Goal: Task Accomplishment & Management: Manage account settings

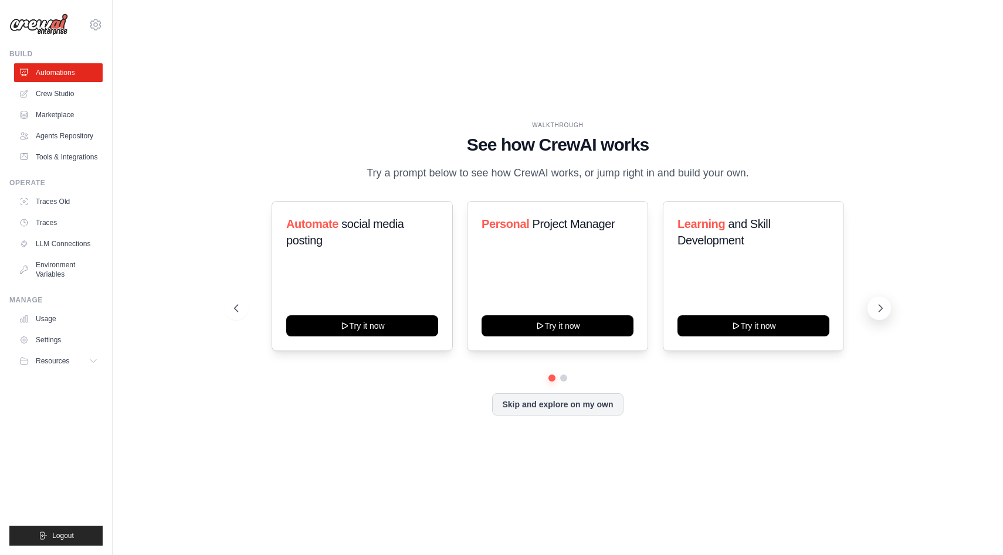
click at [876, 309] on icon at bounding box center [880, 309] width 12 height 12
click at [238, 304] on icon at bounding box center [235, 309] width 12 height 12
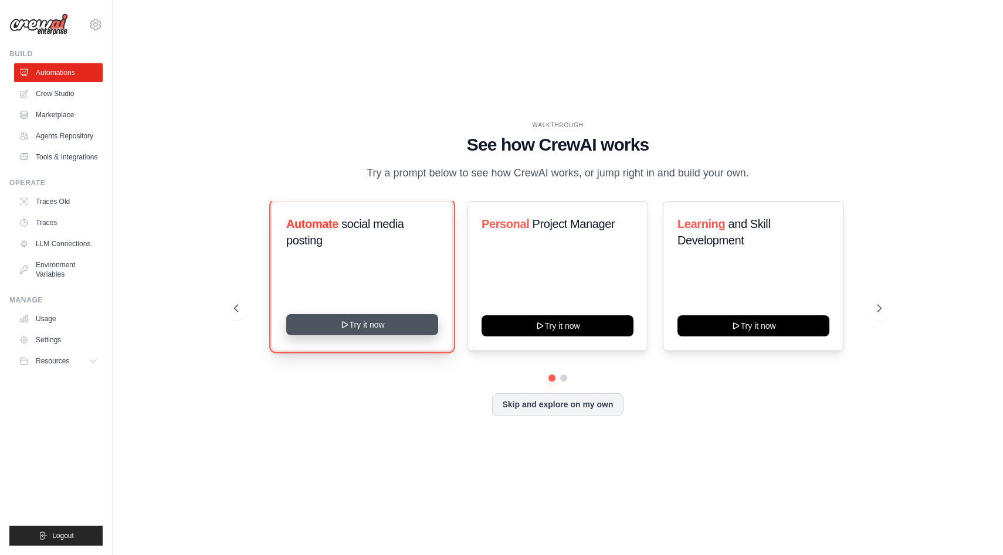
click at [359, 330] on button "Try it now" at bounding box center [362, 324] width 152 height 21
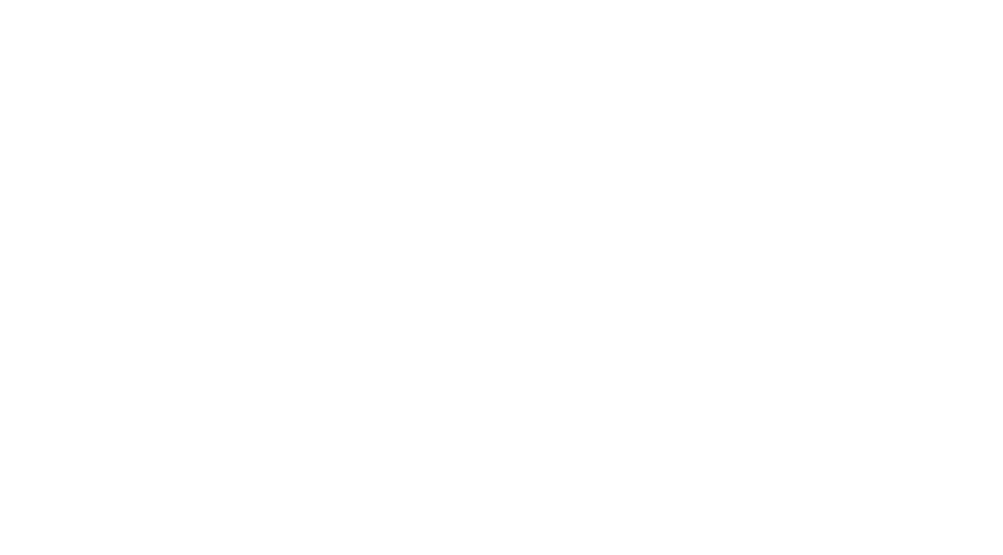
click at [717, 0] on html at bounding box center [501, 0] width 1003 height 0
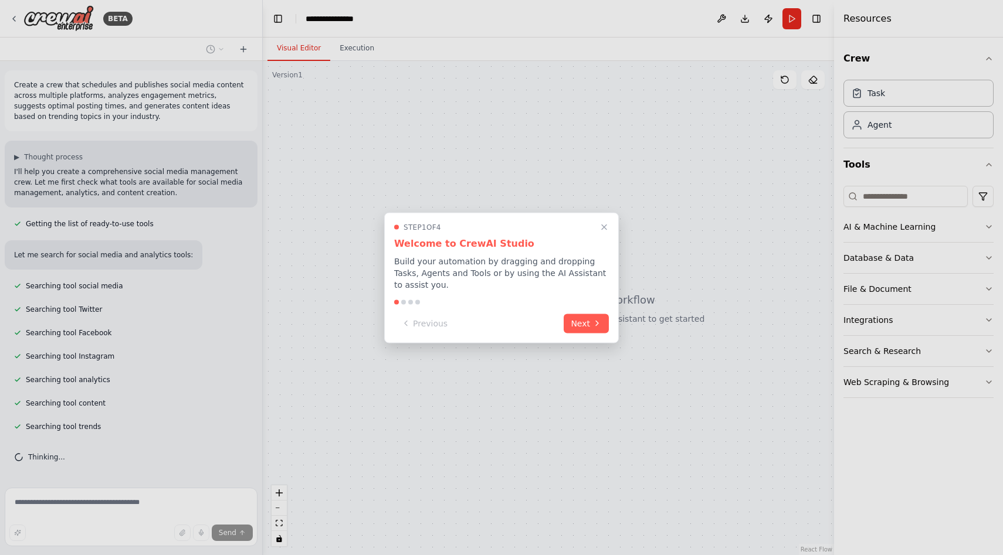
click at [589, 333] on div "Previous Next" at bounding box center [501, 323] width 215 height 19
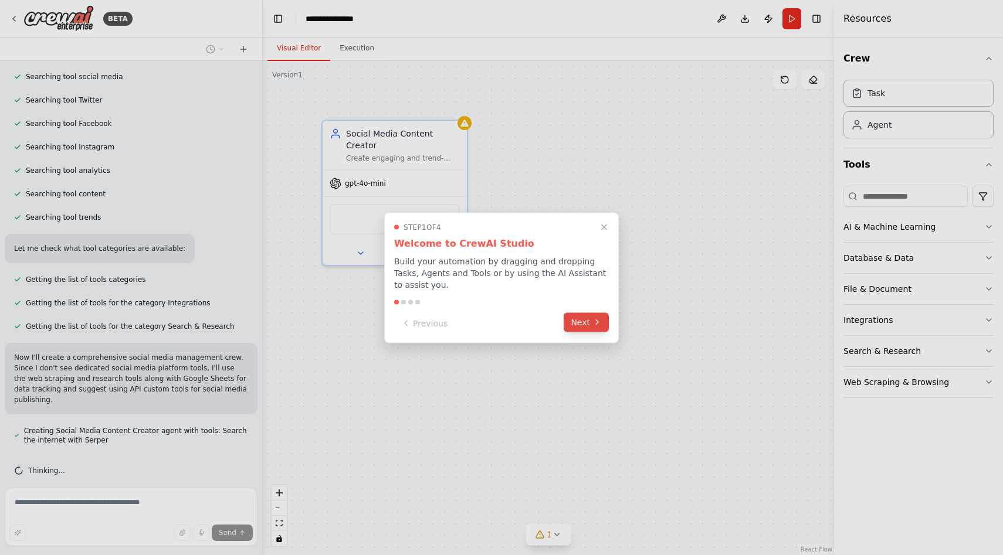
scroll to position [220, 0]
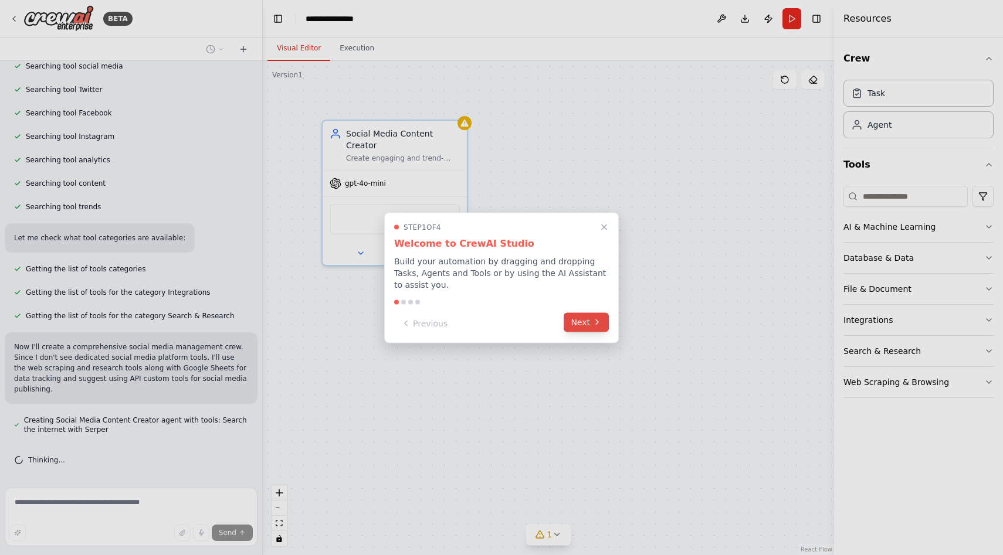
click at [594, 317] on button "Next" at bounding box center [586, 322] width 45 height 19
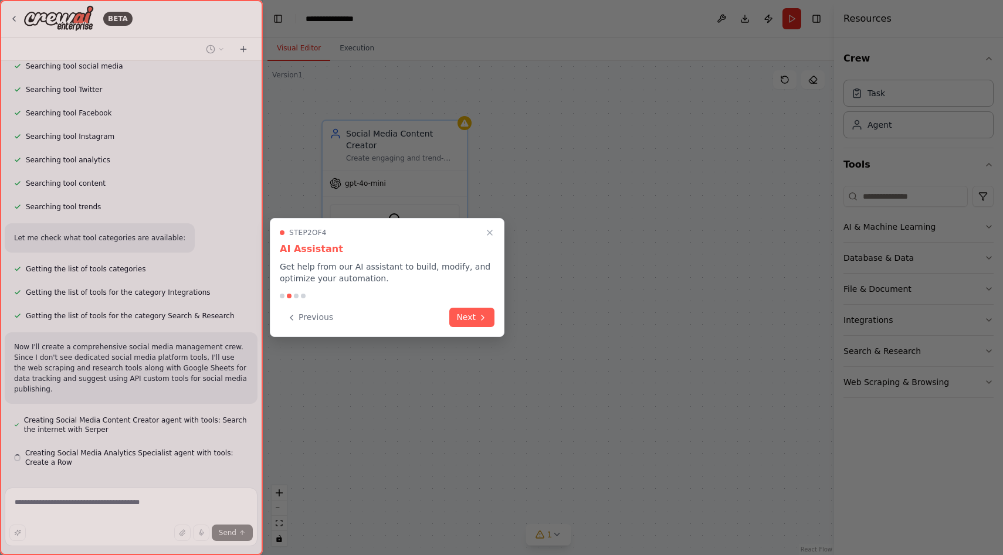
scroll to position [253, 0]
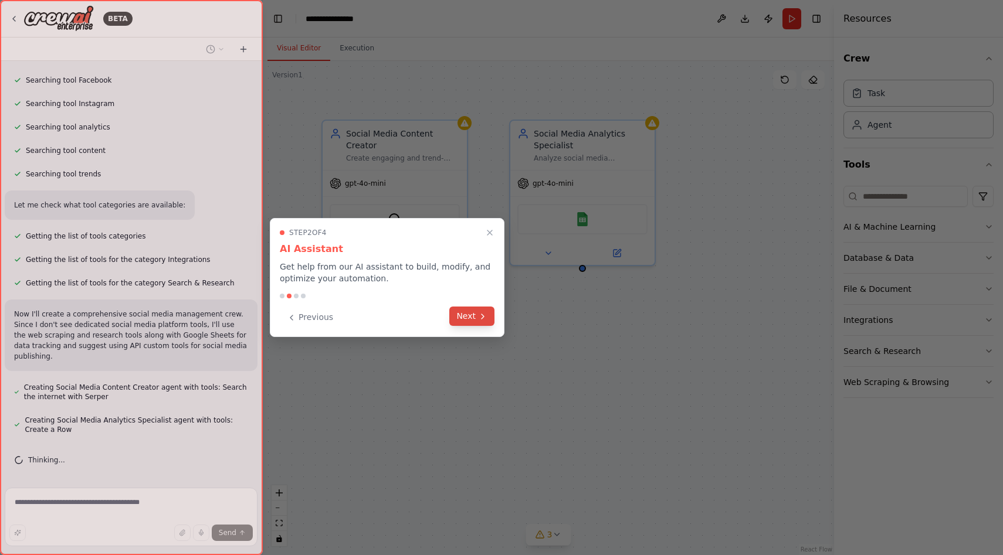
click at [479, 315] on icon at bounding box center [482, 316] width 9 height 9
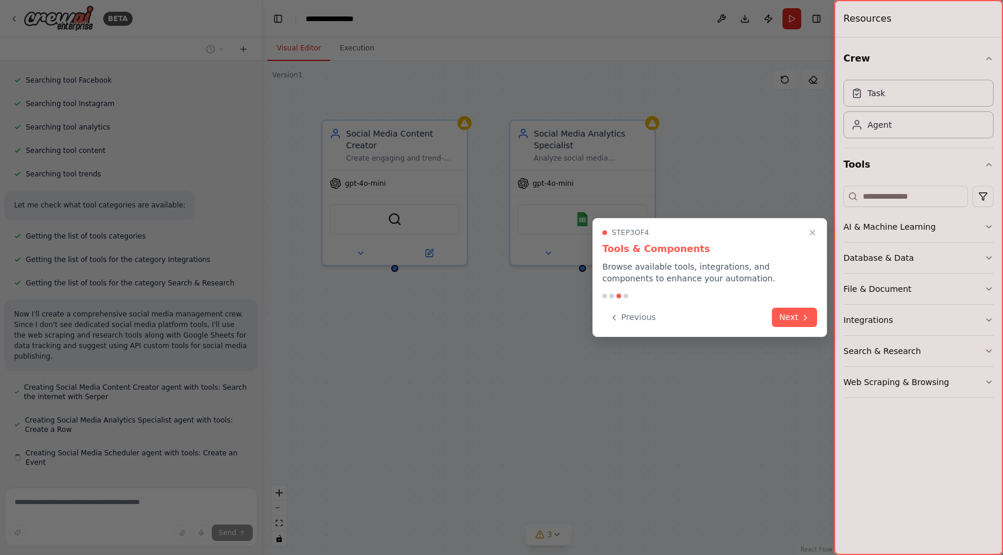
scroll to position [276, 0]
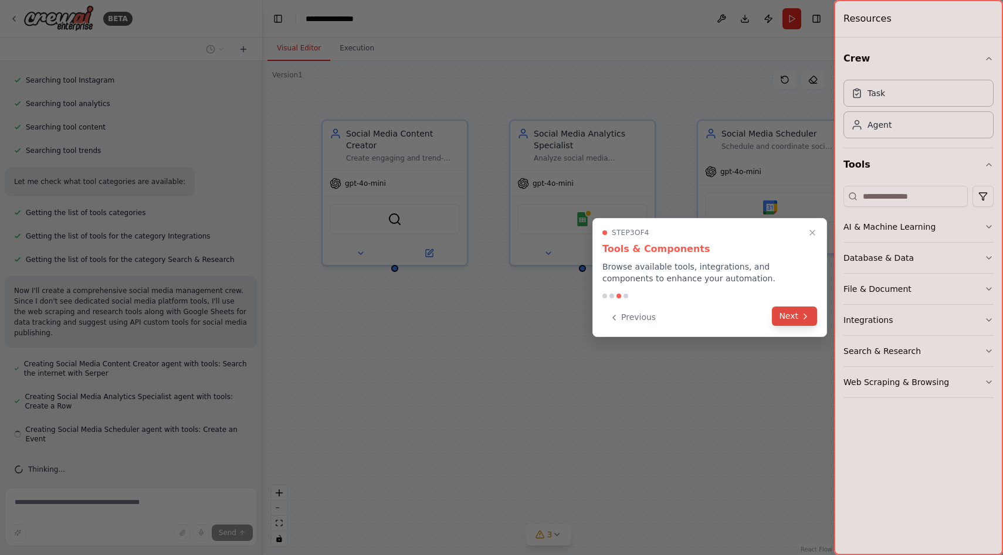
click at [796, 321] on button "Next" at bounding box center [794, 316] width 45 height 19
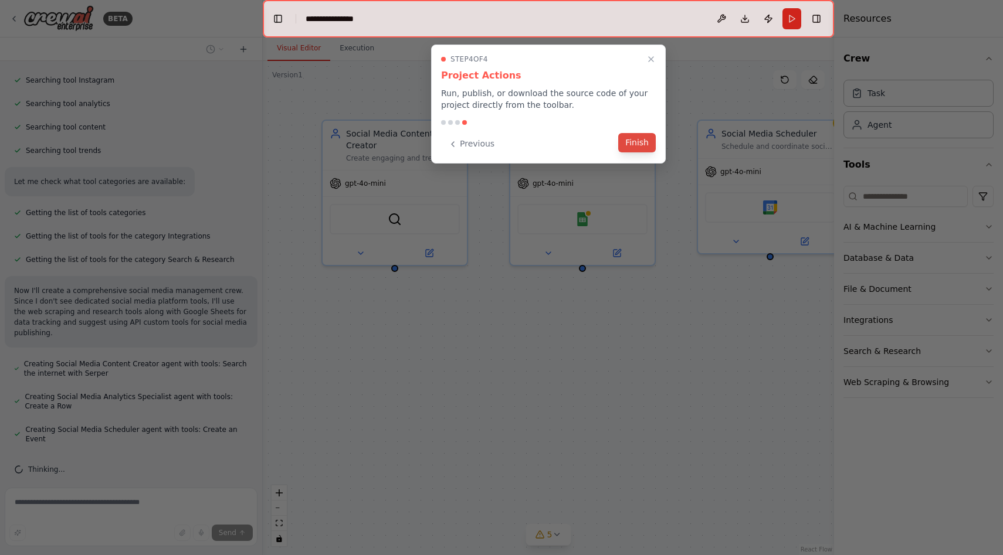
click at [629, 140] on button "Finish" at bounding box center [637, 142] width 38 height 19
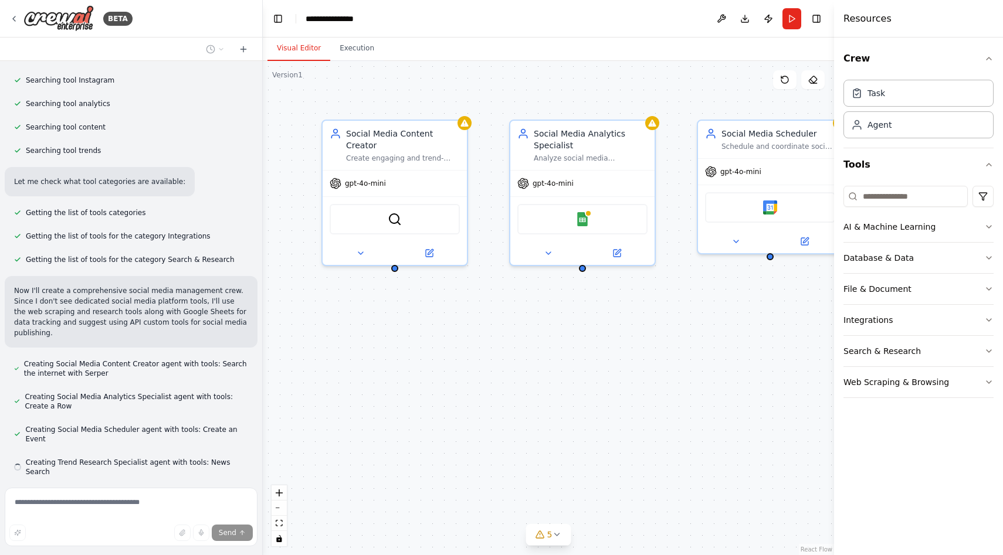
scroll to position [300, 0]
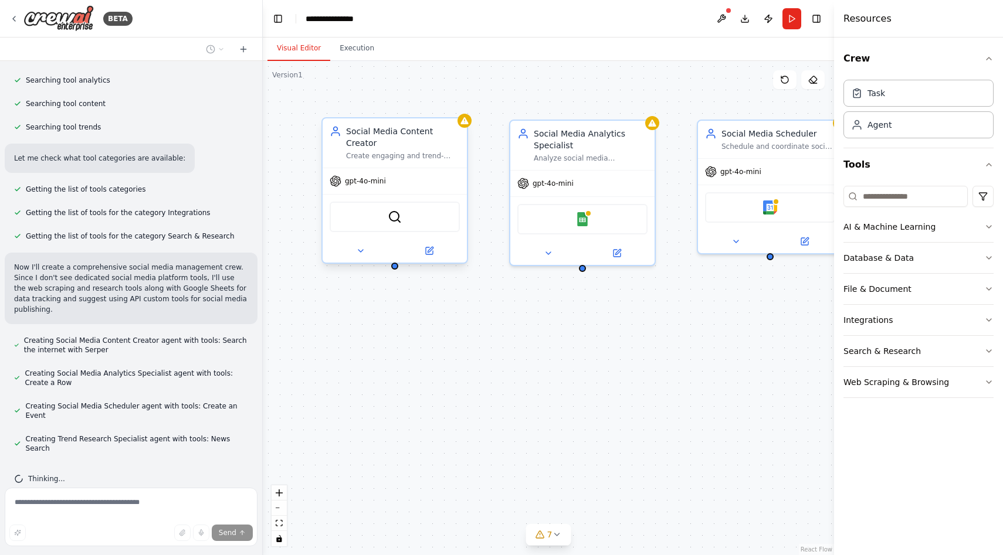
click at [368, 175] on div "gpt-4o-mini" at bounding box center [358, 181] width 56 height 12
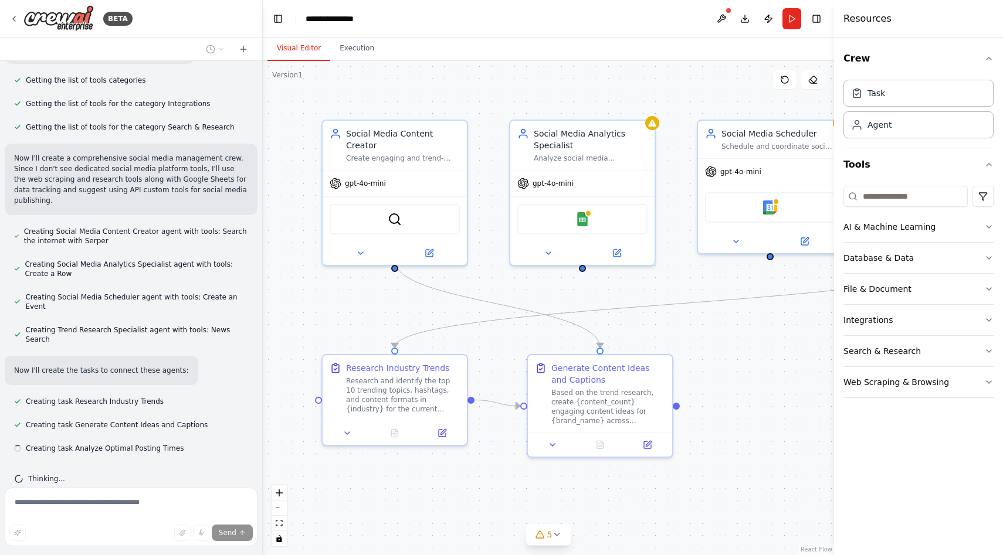
scroll to position [0, 0]
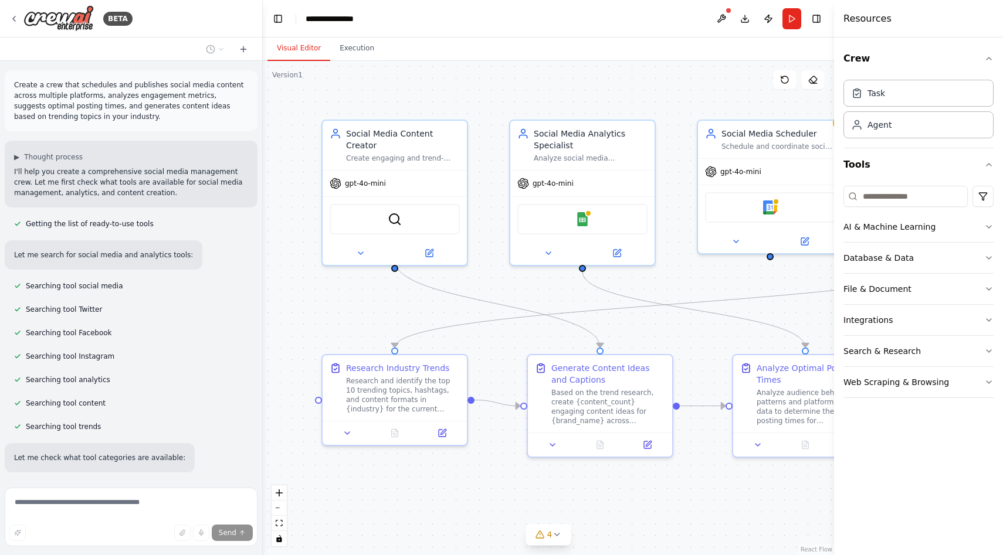
click at [96, 198] on div "▶ Thought process I'll help you create a comprehensive social media management …" at bounding box center [131, 174] width 253 height 67
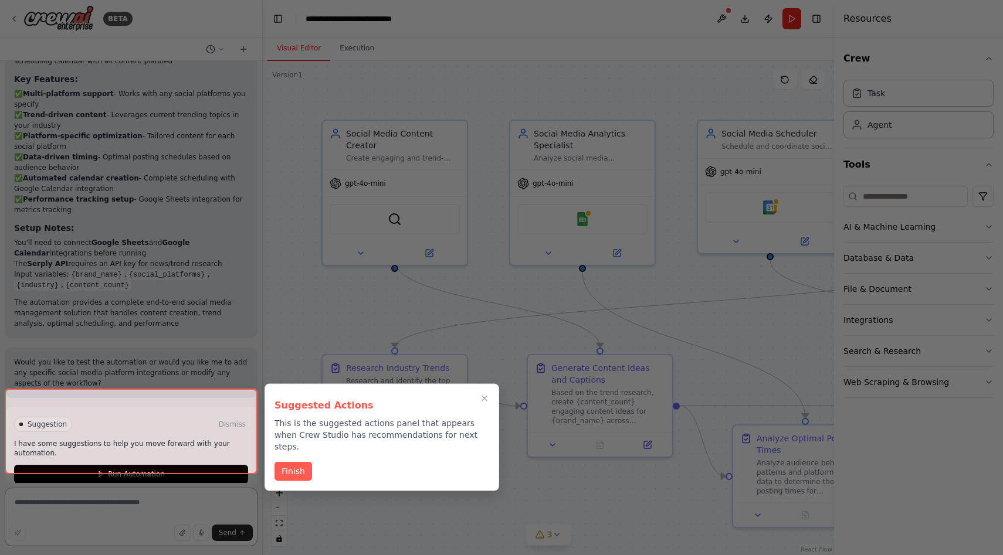
scroll to position [1185, 0]
click at [298, 461] on button "Finish" at bounding box center [293, 470] width 38 height 19
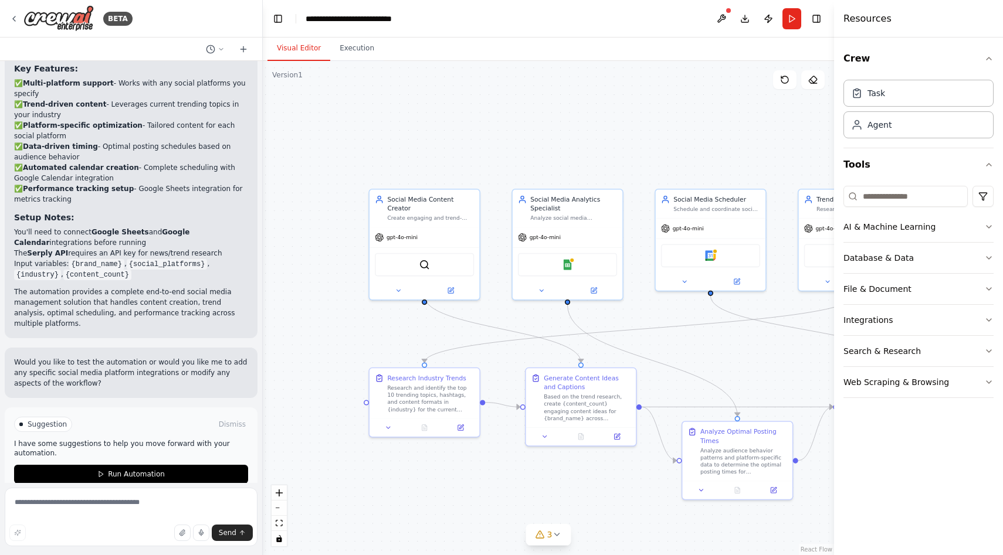
click at [120, 467] on div "Suggestion Dismiss I have some suggestions to help you move forward with your a…" at bounding box center [131, 451] width 253 height 86
click at [120, 470] on span "Run Automation" at bounding box center [136, 474] width 57 height 9
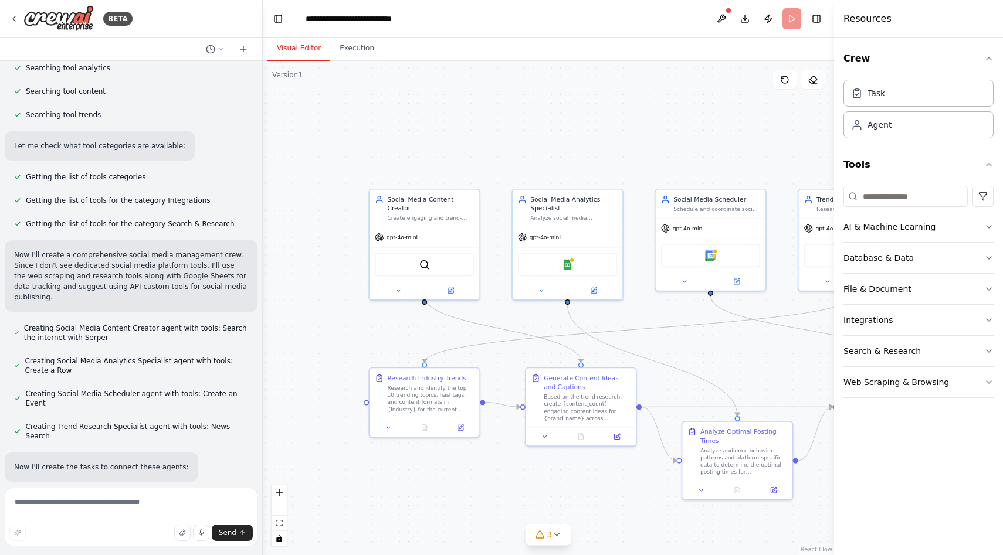
scroll to position [287, 0]
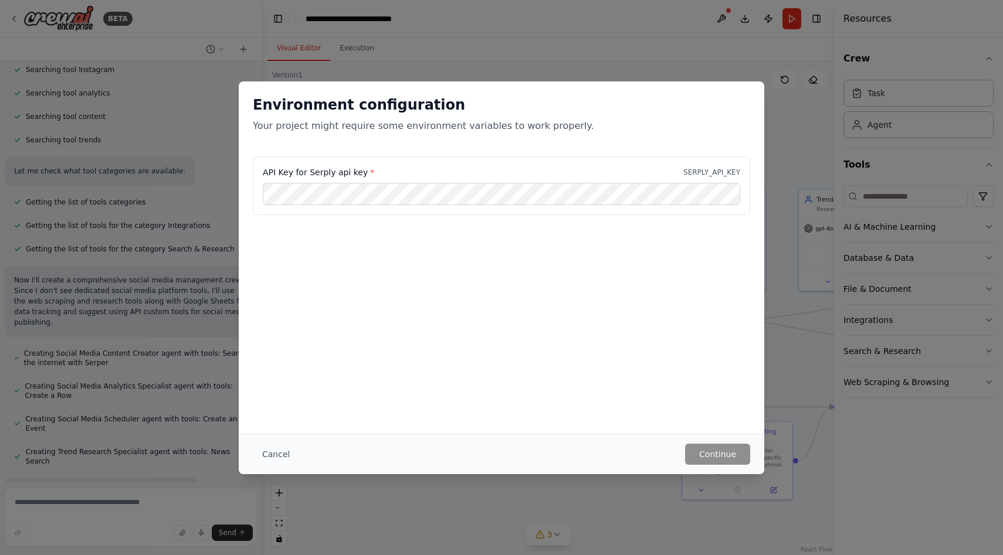
click at [314, 177] on label "API Key for Serply api key *" at bounding box center [318, 173] width 111 height 12
click at [267, 462] on button "Cancel" at bounding box center [276, 454] width 46 height 21
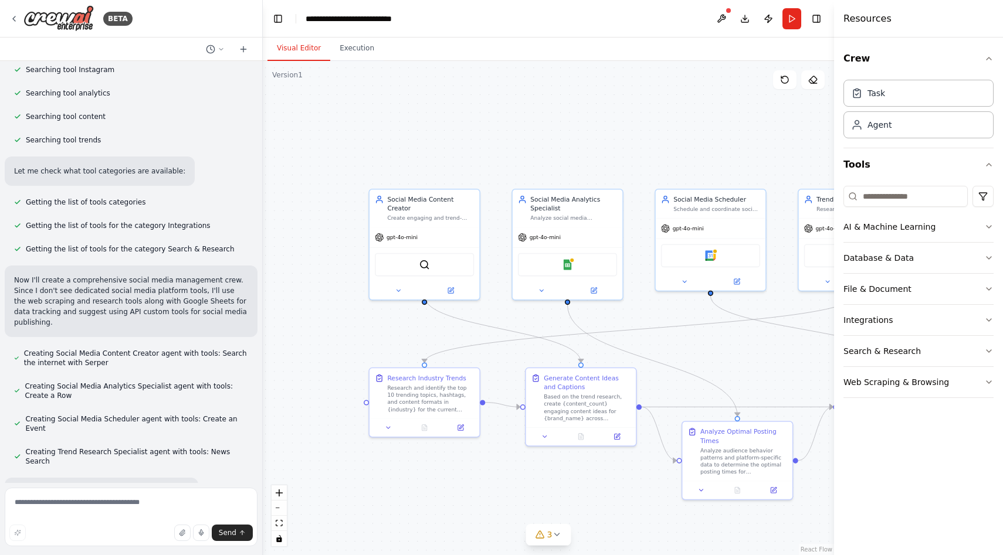
scroll to position [1090, 0]
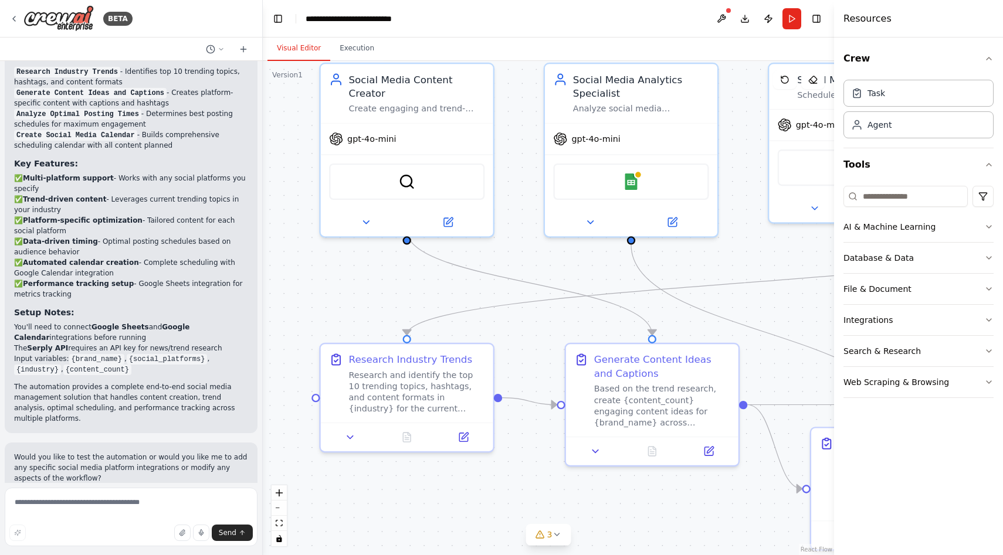
drag, startPoint x: 376, startPoint y: 328, endPoint x: 297, endPoint y: 328, distance: 79.2
click at [297, 328] on div ".deletable-edge-delete-btn { width: 20px; height: 20px; border: 0px solid #ffff…" at bounding box center [548, 308] width 571 height 494
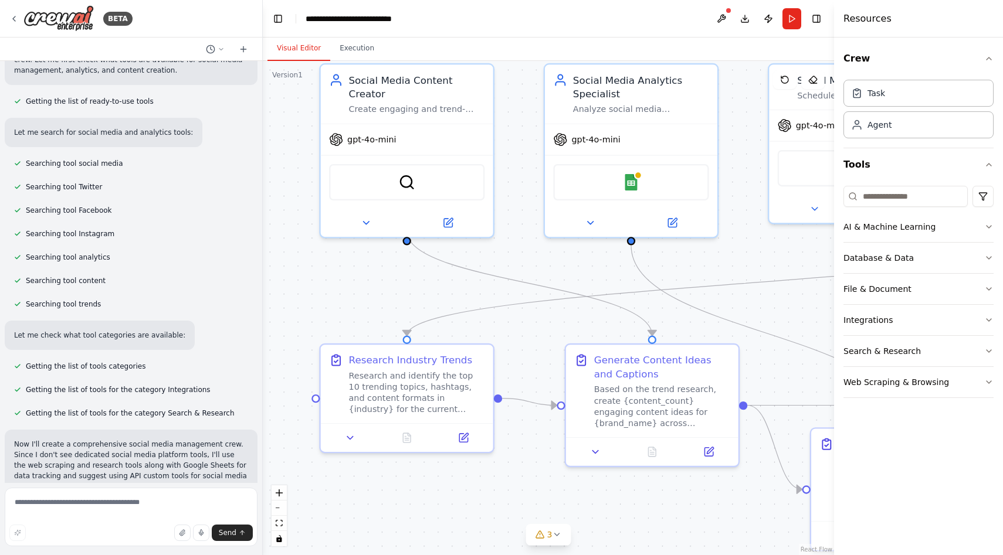
scroll to position [0, 0]
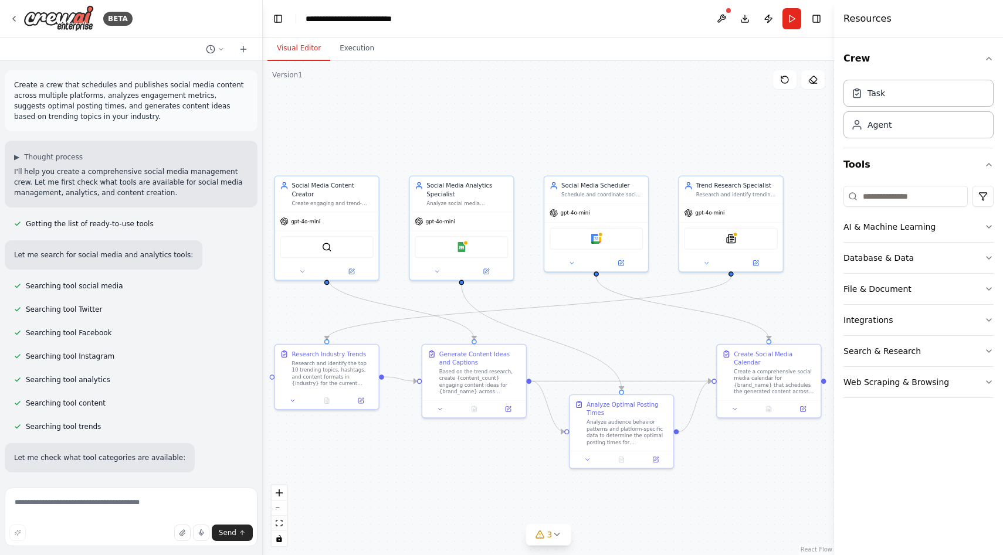
drag, startPoint x: 623, startPoint y: 288, endPoint x: 389, endPoint y: 345, distance: 241.5
click at [389, 345] on div ".deletable-edge-delete-btn { width: 20px; height: 20px; border: 0px solid #ffff…" at bounding box center [548, 308] width 571 height 494
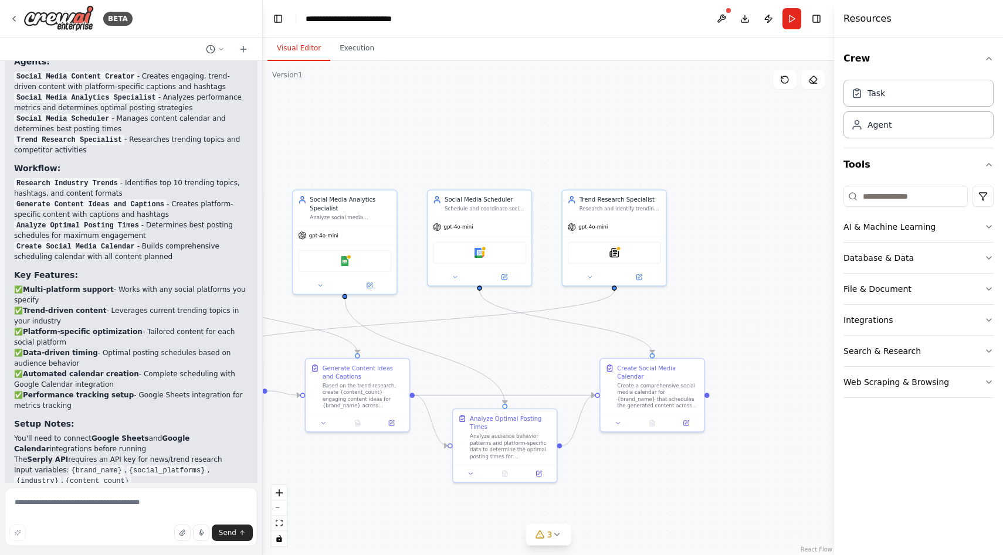
scroll to position [1010, 0]
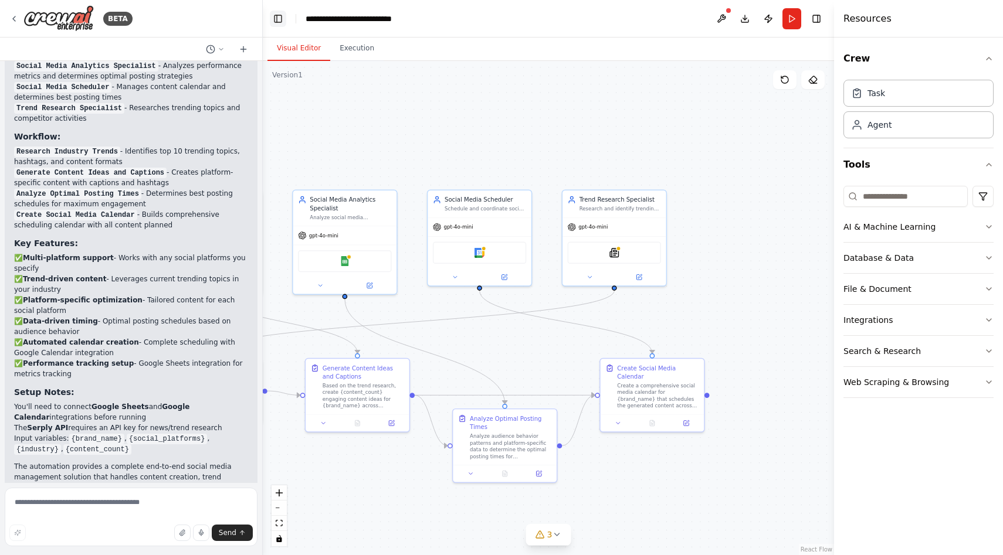
click at [277, 14] on button "Toggle Left Sidebar" at bounding box center [278, 19] width 16 height 16
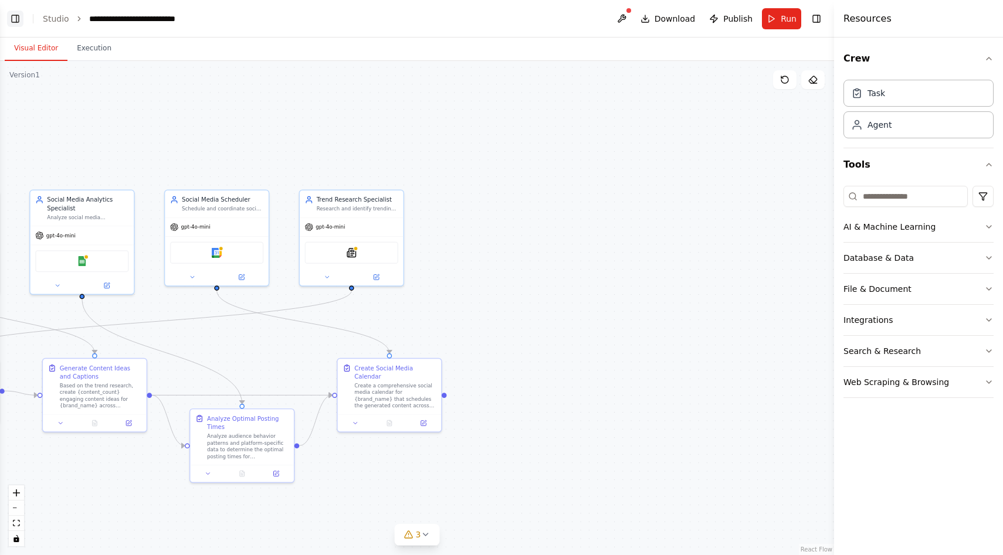
click at [11, 16] on button "Toggle Left Sidebar" at bounding box center [15, 19] width 16 height 16
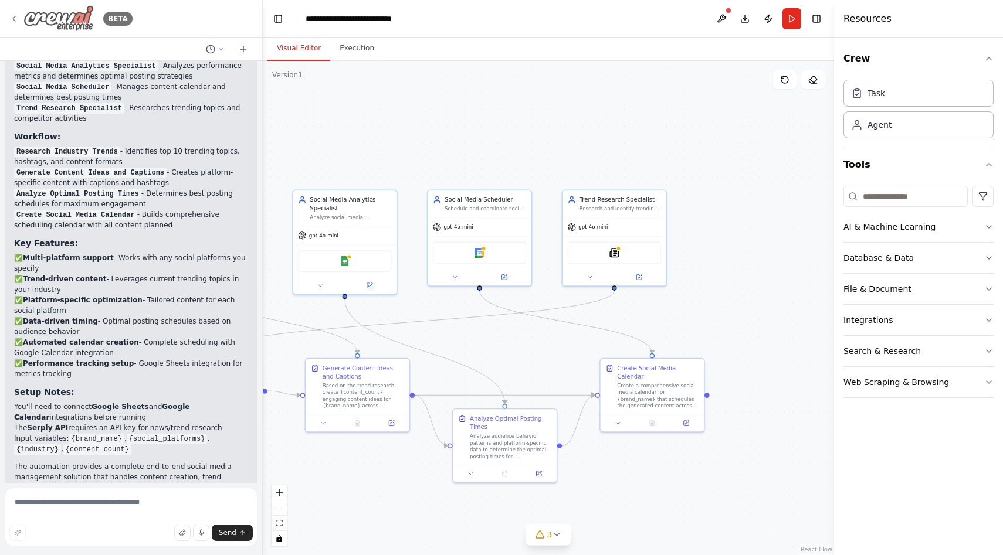
click at [12, 19] on icon at bounding box center [13, 18] width 9 height 9
click at [22, 21] on div "BETA" at bounding box center [70, 18] width 123 height 26
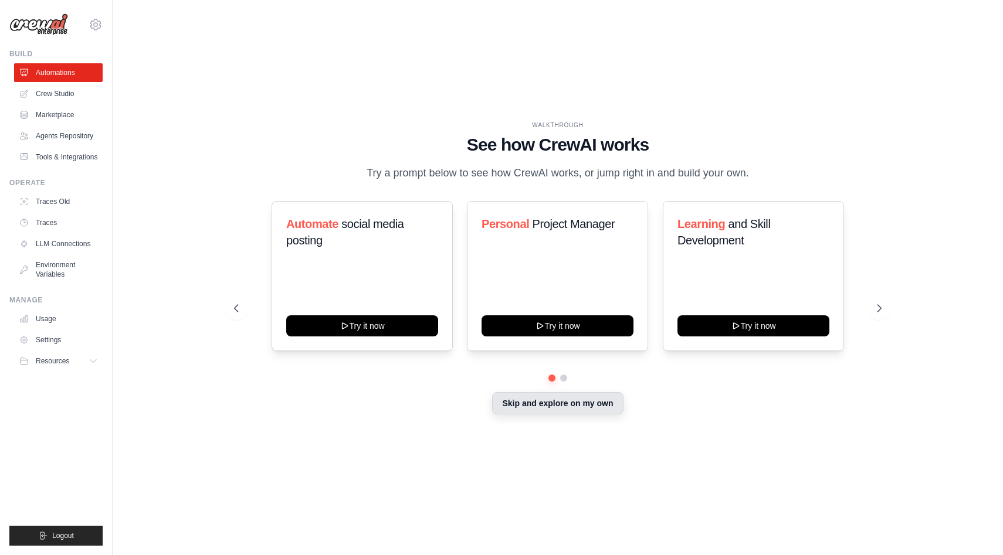
click at [549, 409] on button "Skip and explore on my own" at bounding box center [557, 403] width 131 height 22
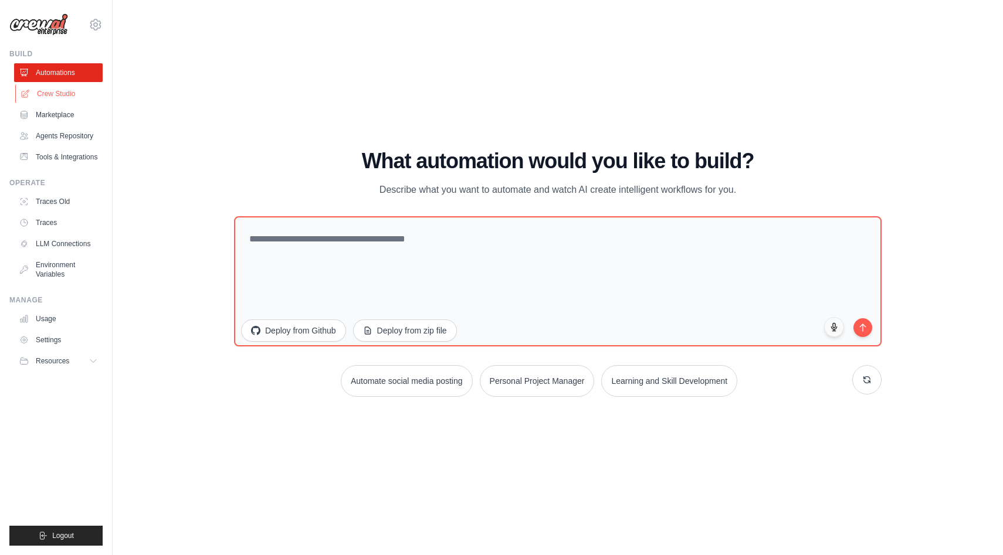
click at [73, 93] on link "Crew Studio" at bounding box center [59, 93] width 89 height 19
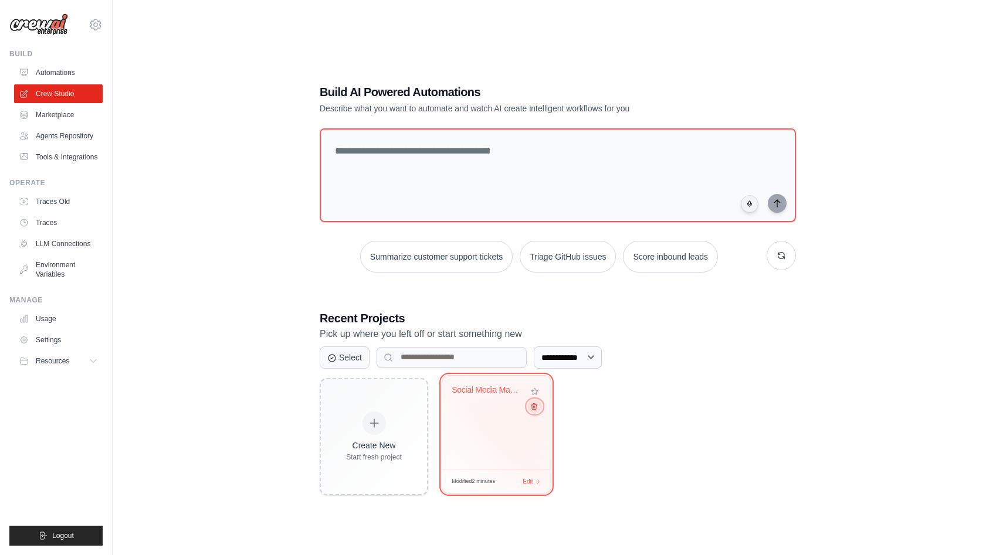
click at [535, 407] on icon at bounding box center [534, 406] width 8 height 8
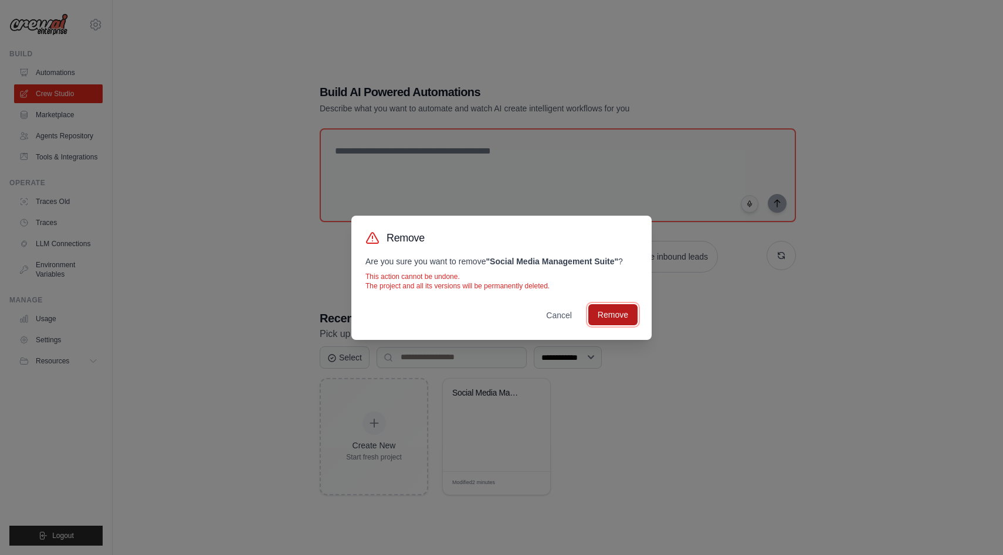
click at [629, 317] on button "Remove" at bounding box center [612, 314] width 49 height 21
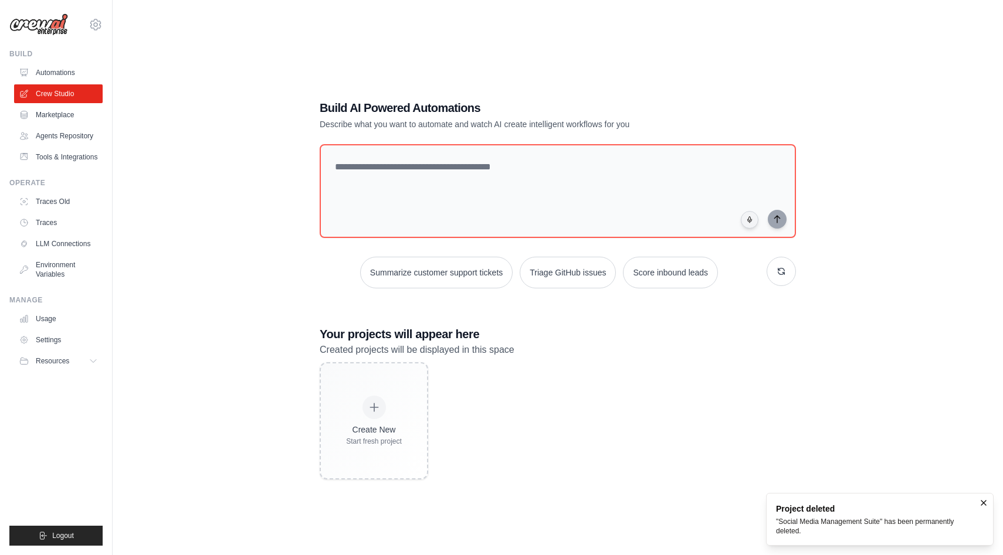
click at [234, 214] on div "Build AI Powered Automations Describe what you want to automate and watch AI cr…" at bounding box center [557, 289] width 853 height 555
click at [79, 121] on link "Marketplace" at bounding box center [59, 115] width 89 height 19
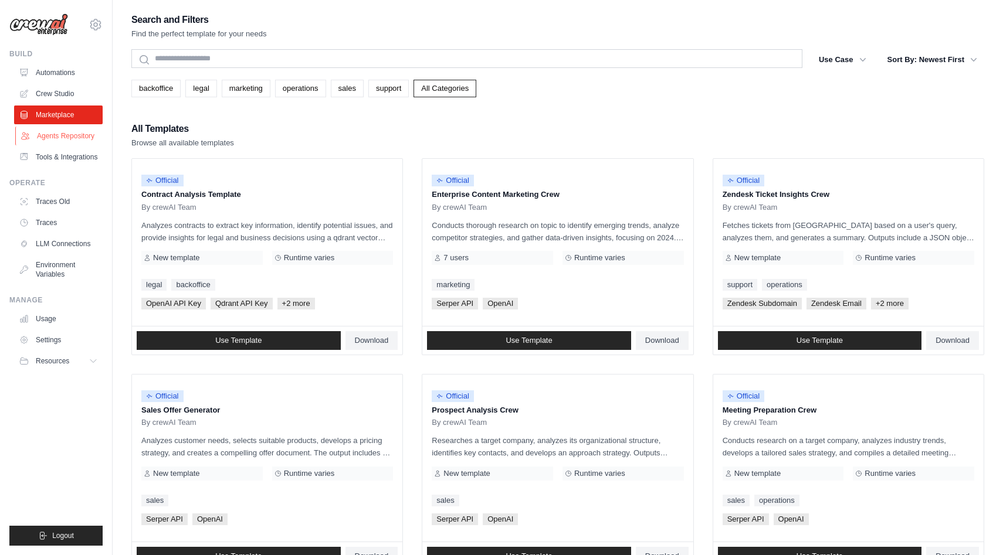
click at [80, 143] on link "Agents Repository" at bounding box center [59, 136] width 89 height 19
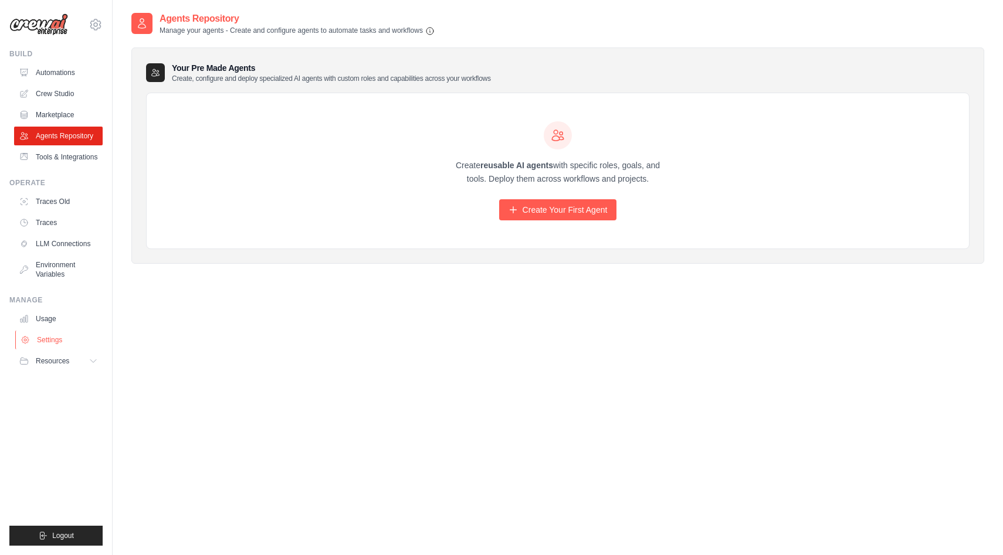
click at [56, 335] on link "Settings" at bounding box center [59, 340] width 89 height 19
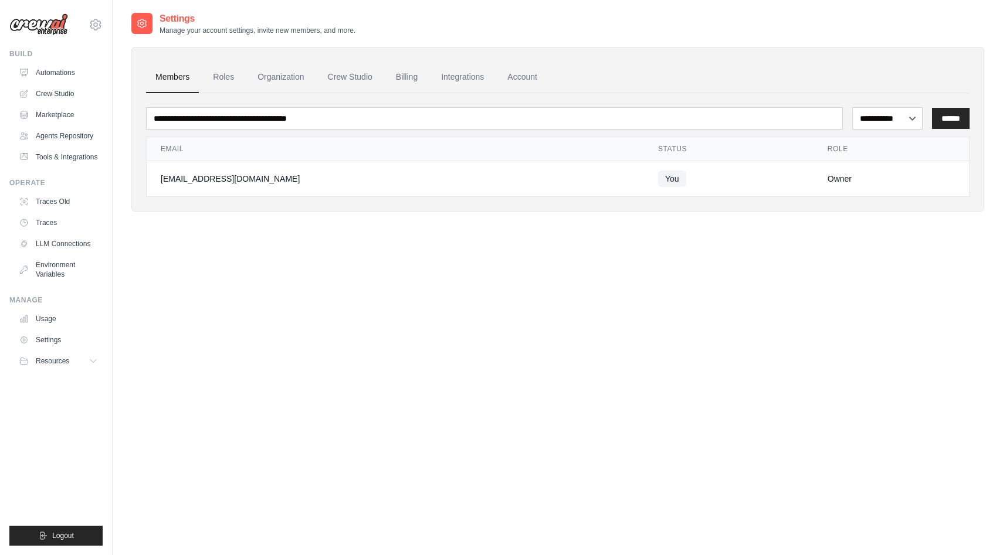
click at [367, 369] on div "**********" at bounding box center [557, 289] width 853 height 555
